Goal: Information Seeking & Learning: Check status

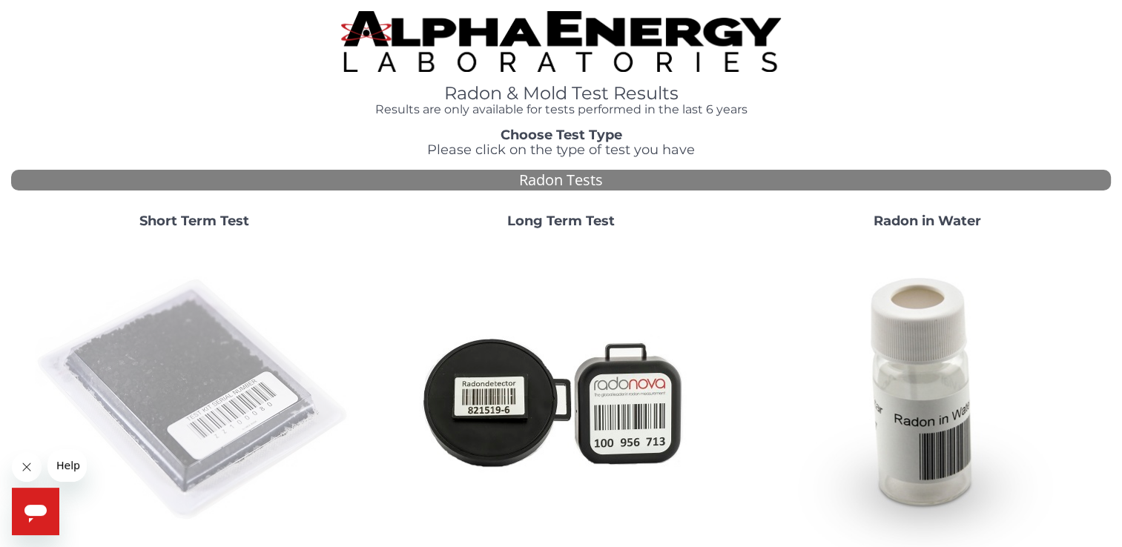
click at [174, 373] on img at bounding box center [194, 400] width 319 height 319
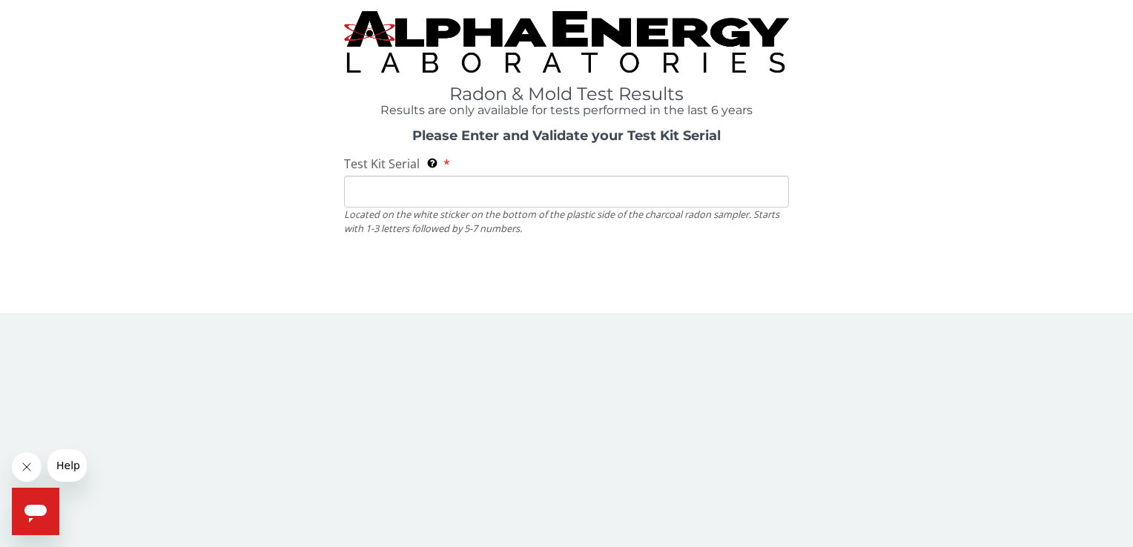
click at [174, 314] on div "Radon & Mold Test Results Results are only available for tests performed in the…" at bounding box center [566, 157] width 1133 height 314
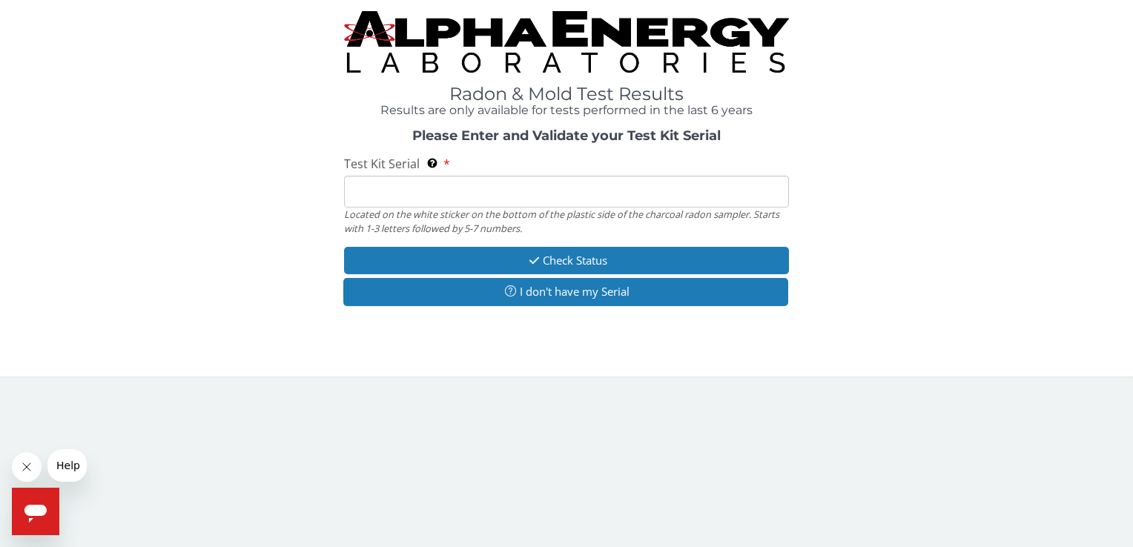
click at [372, 188] on input "Test Kit Serial Located on the white sticker on the bottom of the plastic side …" at bounding box center [566, 192] width 444 height 32
type input "f"
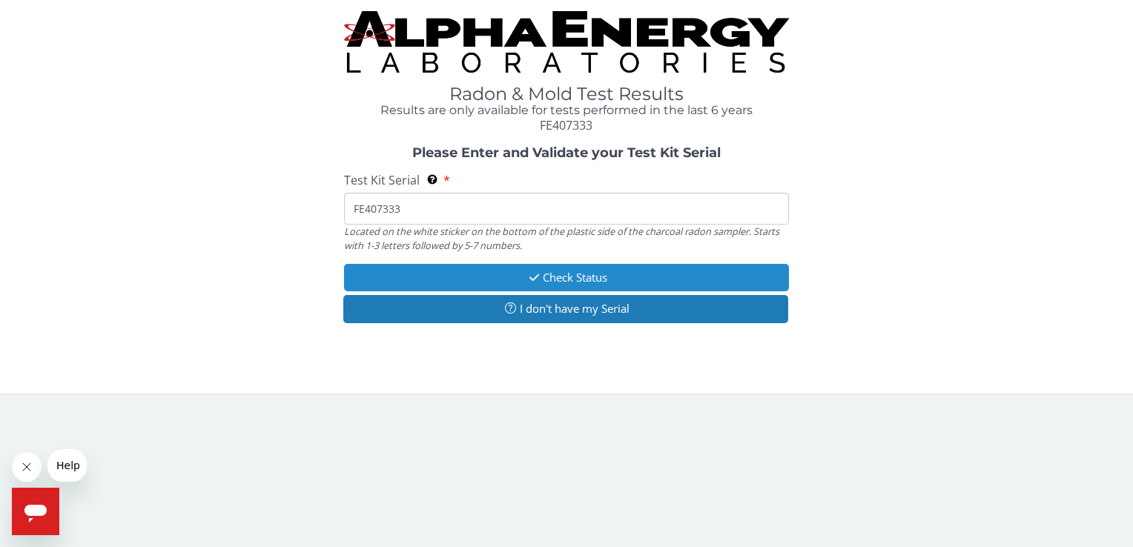
type input "FE407333"
click at [587, 277] on button "Check Status" at bounding box center [566, 277] width 444 height 27
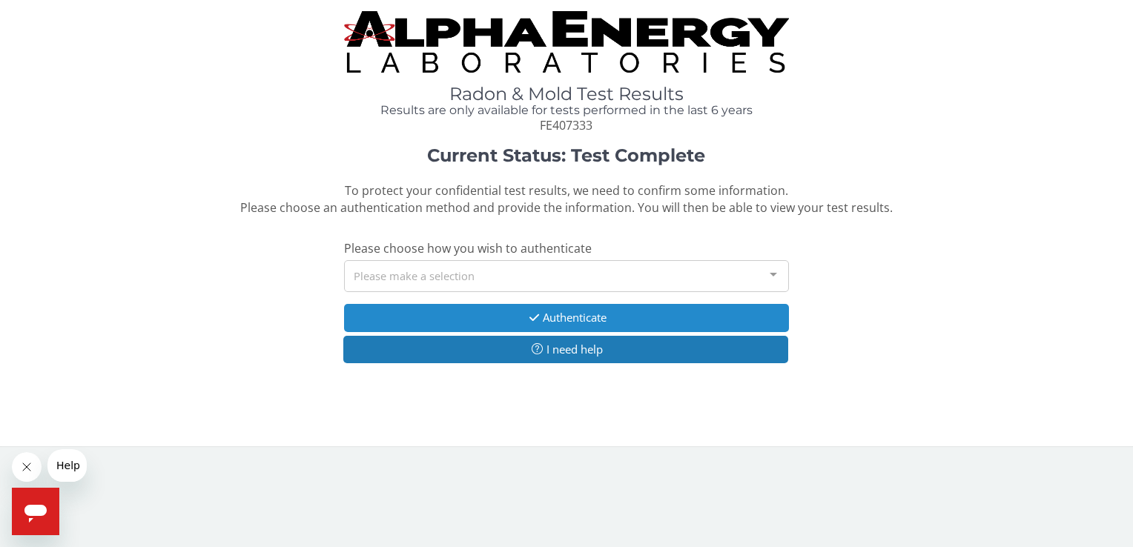
click at [595, 317] on button "Authenticate" at bounding box center [566, 317] width 444 height 27
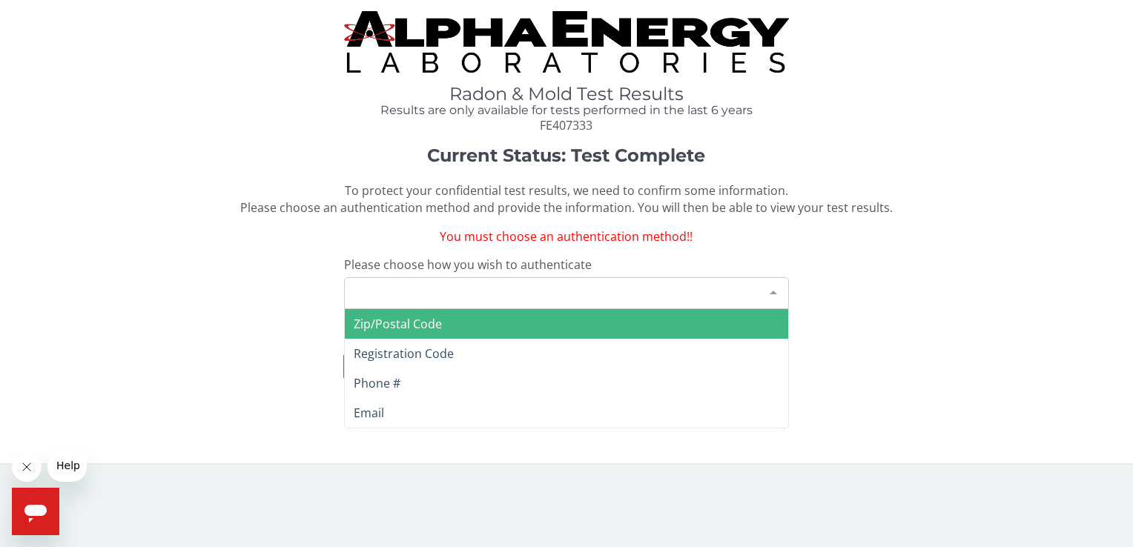
click at [772, 286] on div at bounding box center [774, 292] width 30 height 28
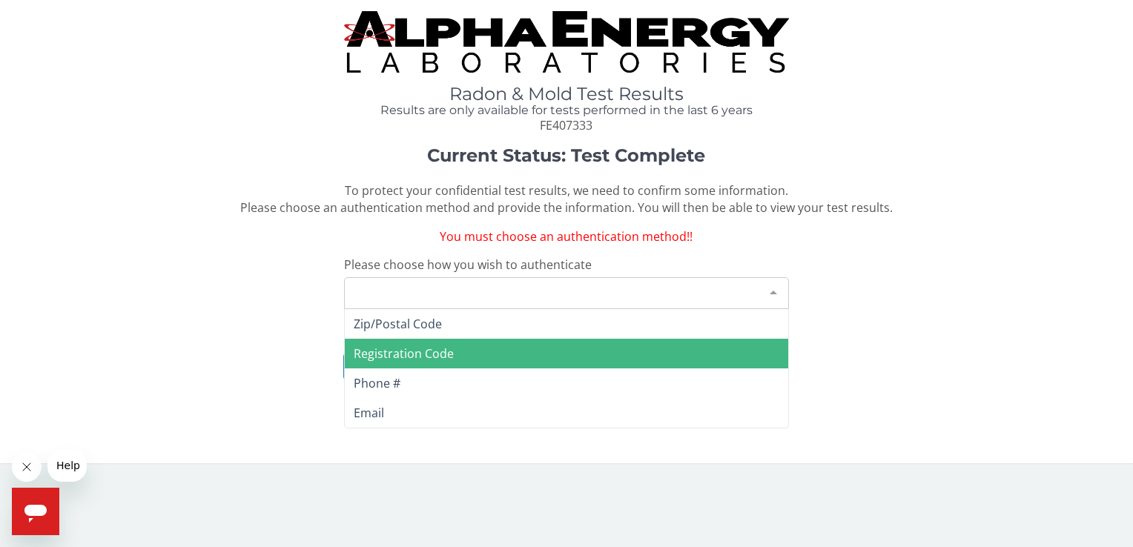
click at [395, 348] on span "Registration Code" at bounding box center [404, 354] width 100 height 16
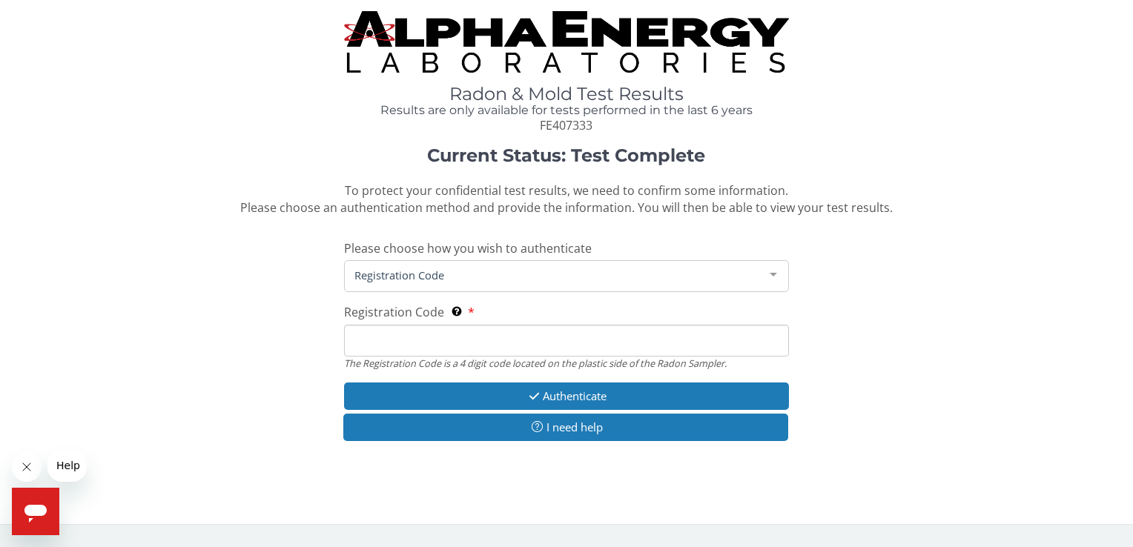
click at [395, 348] on input "Registration Code The Registration Code is a 4 digit code located on the plasti…" at bounding box center [566, 341] width 444 height 32
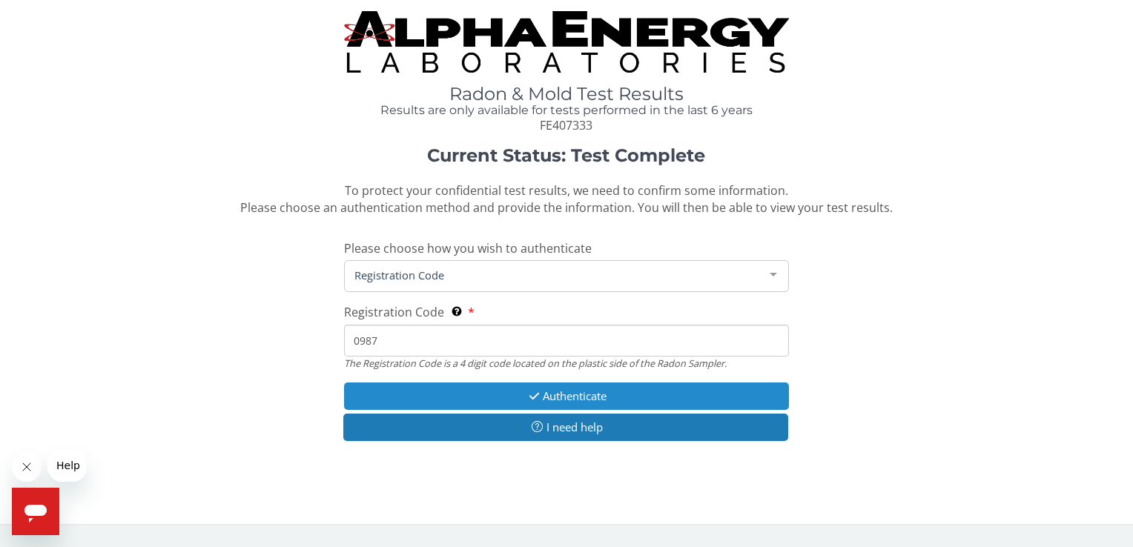
type input "0987"
click at [572, 394] on button "Authenticate" at bounding box center [566, 396] width 444 height 27
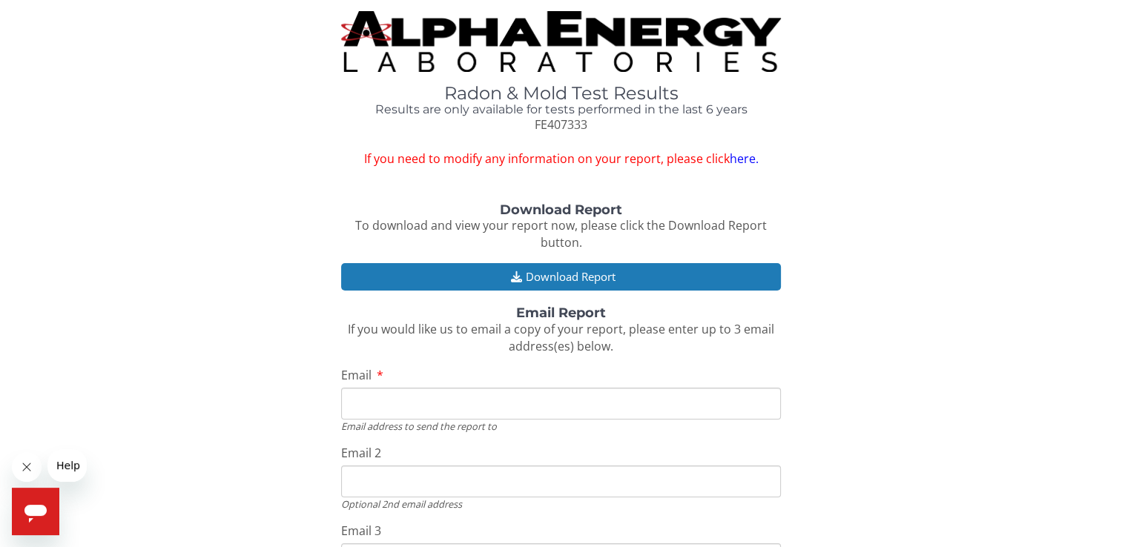
click at [432, 384] on div "Email Email address to send the report to" at bounding box center [561, 400] width 440 height 66
click at [403, 398] on input "Email" at bounding box center [561, 404] width 440 height 32
type input "[EMAIL_ADDRESS][DOMAIN_NAME]"
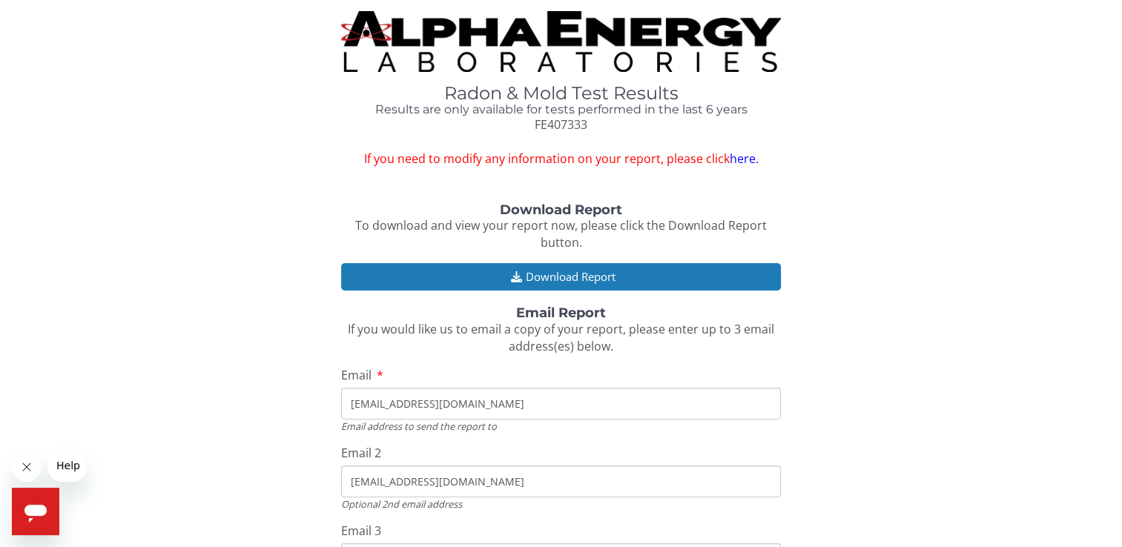
type input "[EMAIL_ADDRESS][DOMAIN_NAME]"
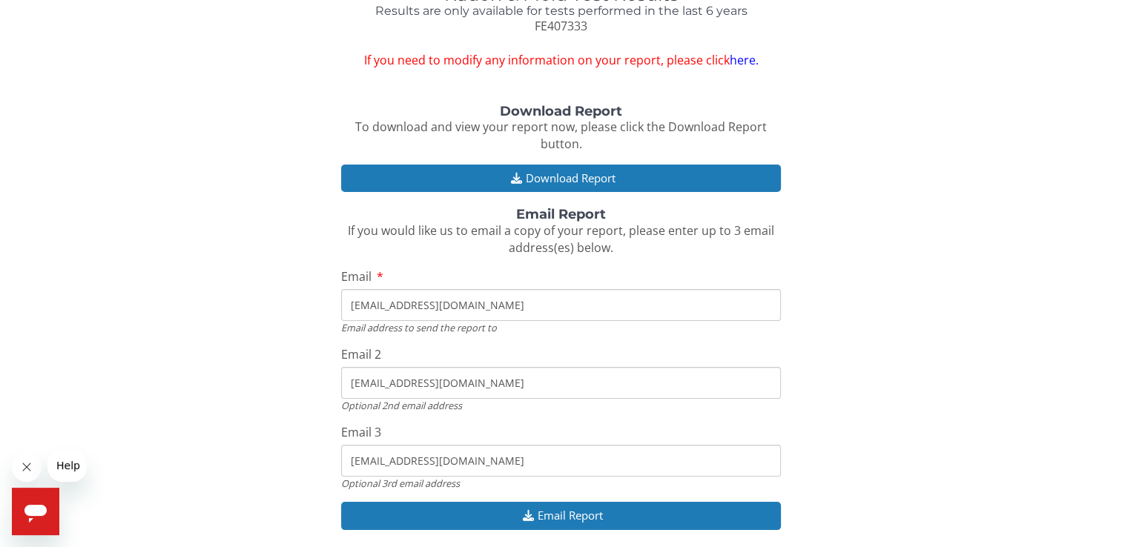
scroll to position [154, 0]
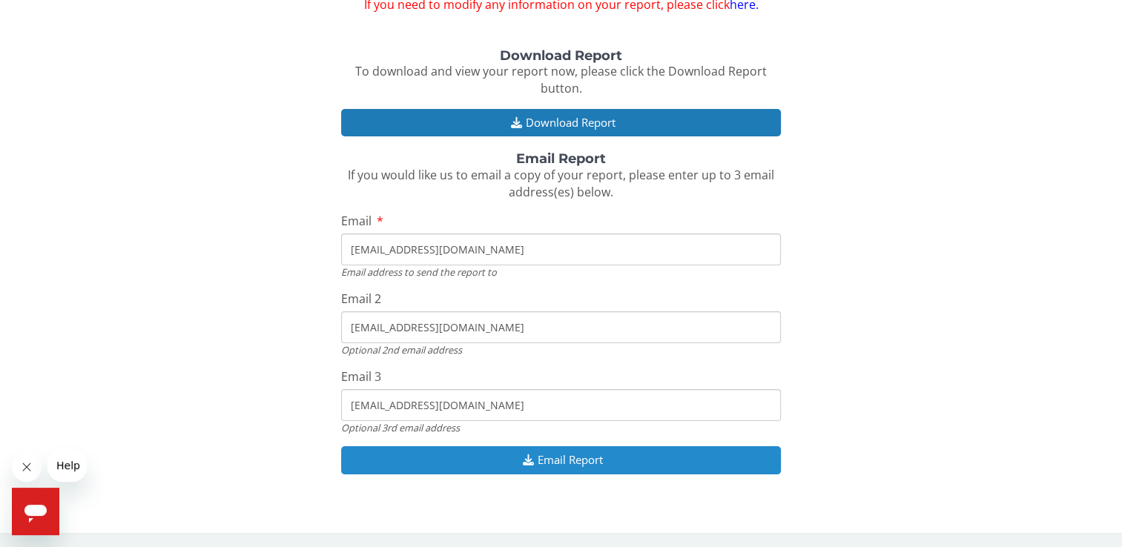
click at [608, 452] on button "Email Report" at bounding box center [561, 459] width 440 height 27
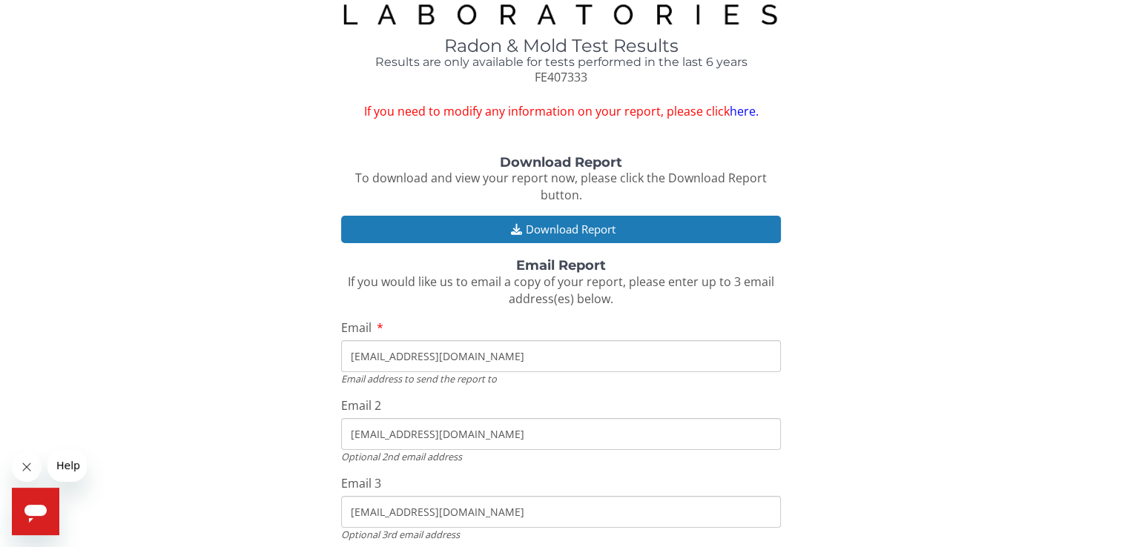
scroll to position [0, 0]
